Goal: Find specific fact: Find specific page/section

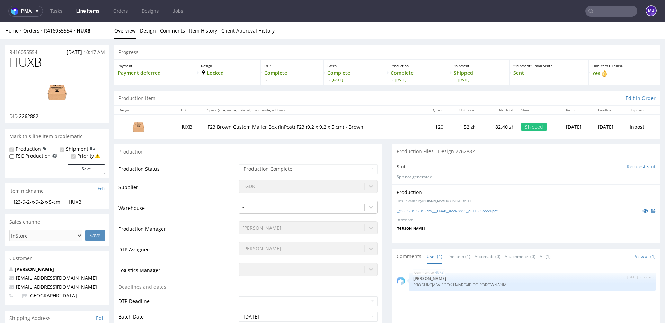
click at [21, 60] on span "HUXB" at bounding box center [25, 62] width 33 height 14
drag, startPoint x: 93, startPoint y: 29, endPoint x: 44, endPoint y: 32, distance: 49.6
click at [44, 32] on div "Home Orders R416055554 HUXB" at bounding box center [57, 30] width 104 height 7
copy div "R416055554 HUXB"
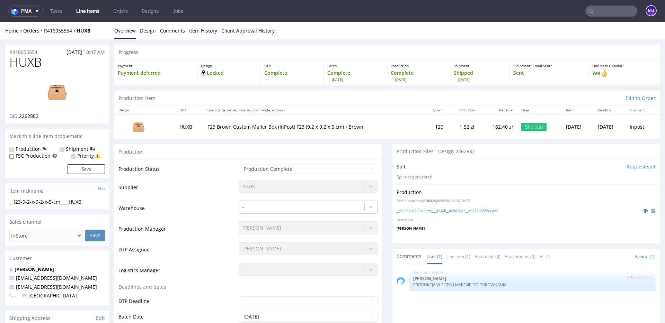
click at [26, 64] on span "HUXB" at bounding box center [25, 62] width 33 height 14
copy span "HUXB"
